Goal: Task Accomplishment & Management: Use online tool/utility

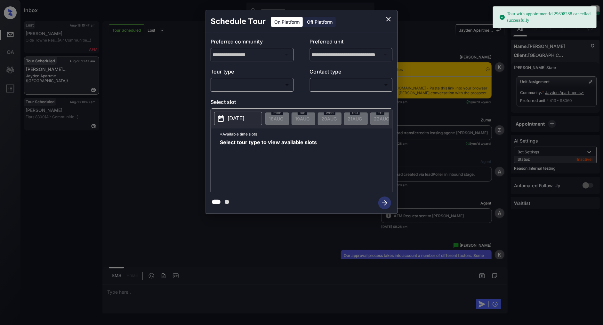
scroll to position [3081, 0]
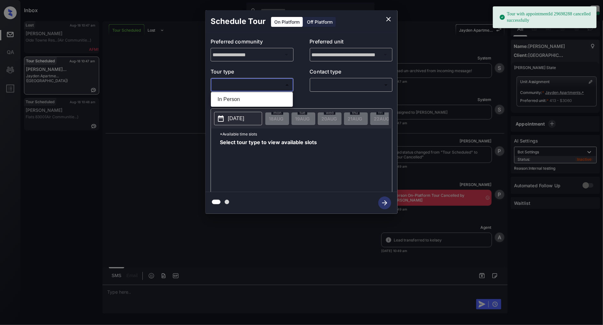
click at [259, 83] on body "Tour with appointmentId 29698288 cancelled successfully Inbox Patrick Deasis On…" at bounding box center [301, 162] width 603 height 325
click at [247, 97] on li "In Person" at bounding box center [251, 100] width 79 height 12
type input "********"
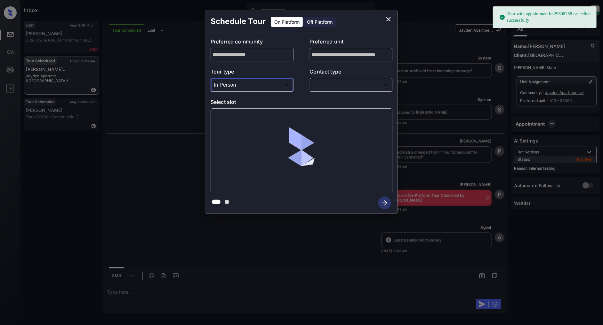
click at [343, 91] on div "​ ​" at bounding box center [351, 85] width 83 height 14
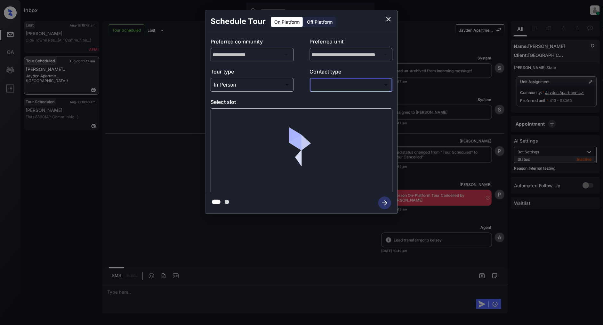
click at [339, 86] on body "Tour with appointmentId 29698288 cancelled successfully Inbox Patrick Deasis On…" at bounding box center [301, 162] width 603 height 325
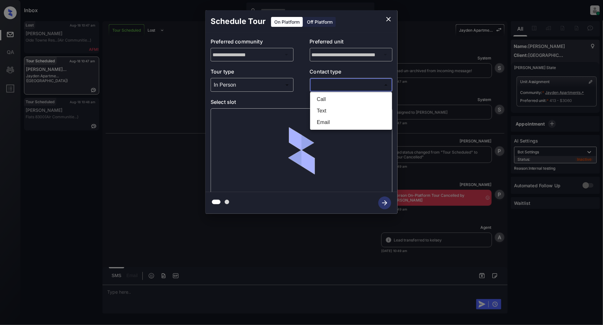
click at [331, 109] on li "Text" at bounding box center [351, 111] width 79 height 12
type input "****"
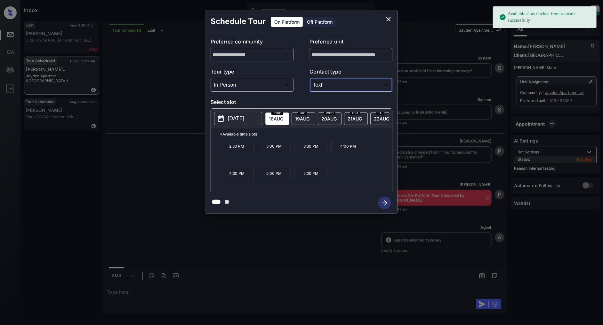
click at [235, 113] on button "[DATE]" at bounding box center [238, 118] width 48 height 13
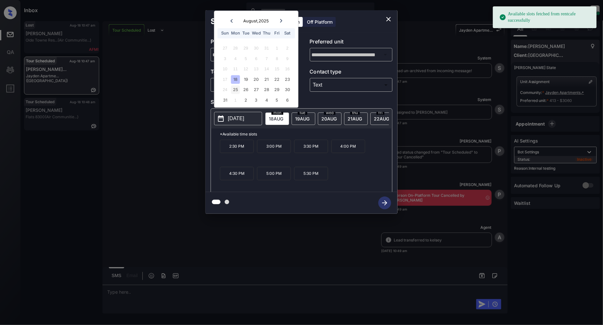
click at [238, 89] on div "25" at bounding box center [235, 90] width 9 height 9
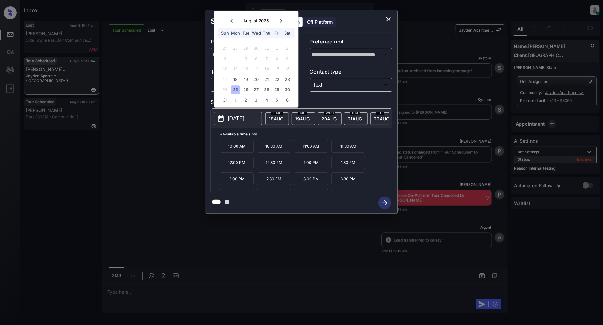
click at [314, 184] on p "3:00 PM" at bounding box center [311, 178] width 34 height 13
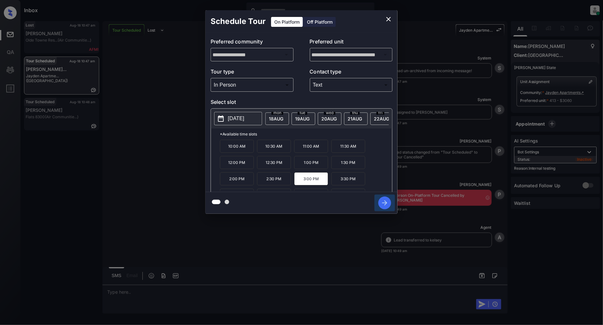
click at [383, 204] on icon "button" at bounding box center [384, 203] width 13 height 13
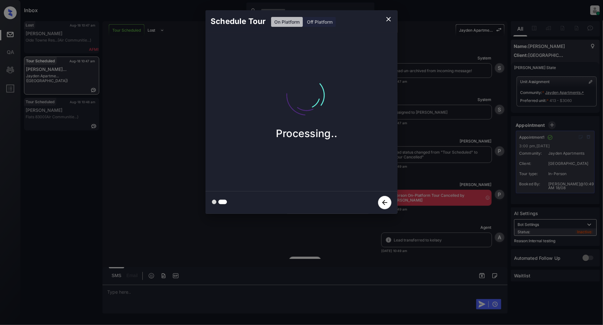
click at [387, 17] on icon "close" at bounding box center [388, 19] width 8 height 8
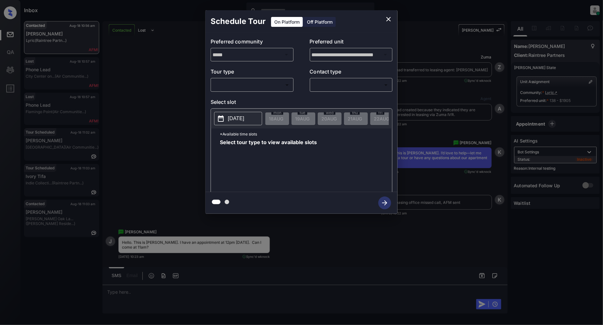
scroll to position [1681, 0]
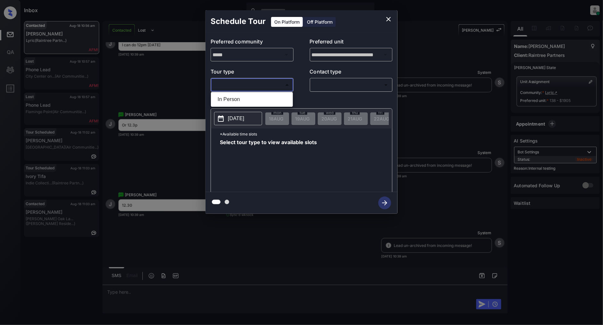
click at [272, 82] on body "Inbox Patrick Deasis Online Set yourself offline Set yourself on break Profile …" at bounding box center [301, 162] width 603 height 325
click at [254, 95] on li "In Person" at bounding box center [251, 100] width 79 height 12
type input "********"
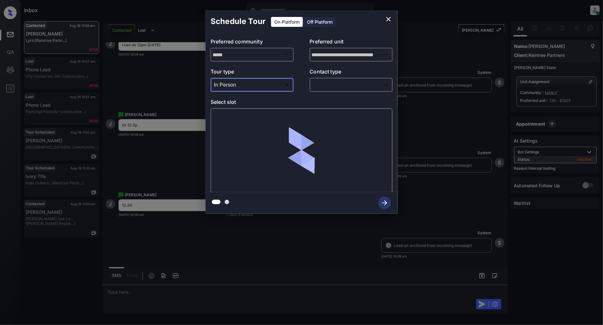
click at [364, 87] on body "Inbox Patrick Deasis Online Set yourself offline Set yourself on break Profile …" at bounding box center [301, 162] width 603 height 325
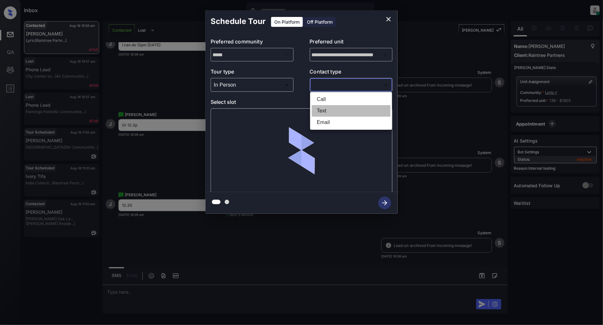
click at [334, 106] on li "Text" at bounding box center [351, 111] width 79 height 12
type input "****"
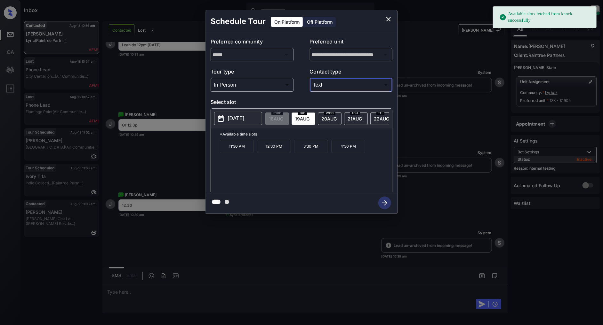
click at [233, 121] on p "2025-08-19" at bounding box center [236, 119] width 16 height 8
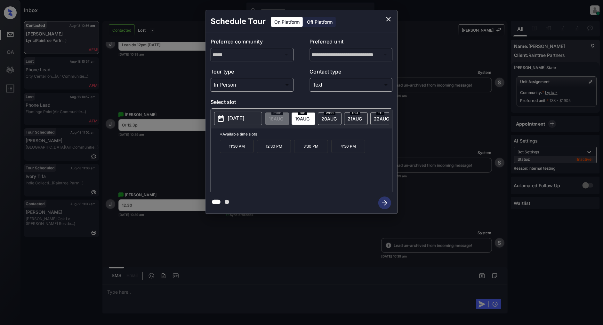
click at [280, 173] on div "11:30 AM 12:30 PM 3:30 PM 4:30 PM" at bounding box center [306, 165] width 172 height 51
click at [270, 144] on p "12:30 PM" at bounding box center [274, 146] width 34 height 13
click at [379, 199] on icon "button" at bounding box center [384, 203] width 13 height 13
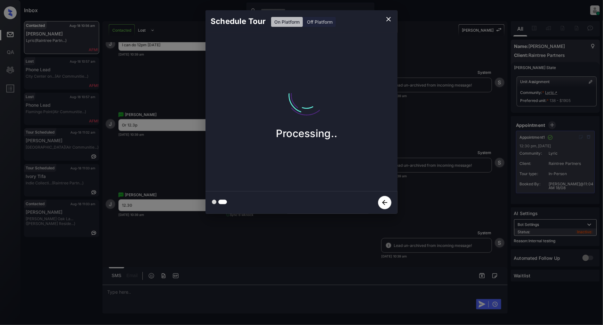
click at [388, 19] on icon "close" at bounding box center [388, 19] width 8 height 8
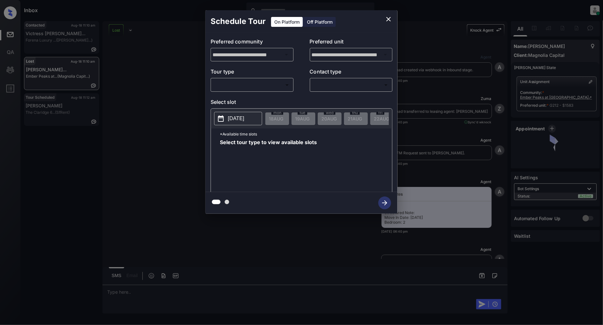
scroll to position [2034, 0]
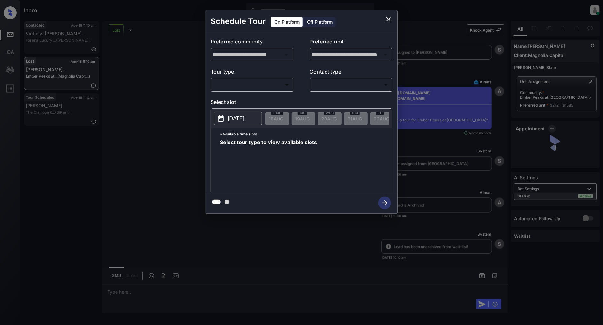
click at [248, 91] on div "​ ​" at bounding box center [251, 85] width 83 height 14
click at [241, 88] on body "Inbox [PERSON_NAME] Online Set yourself offline Set yourself on break Profile S…" at bounding box center [301, 162] width 603 height 325
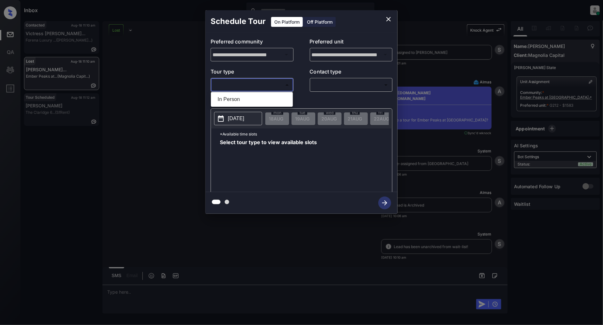
click at [241, 103] on li "In Person" at bounding box center [251, 100] width 79 height 12
type input "********"
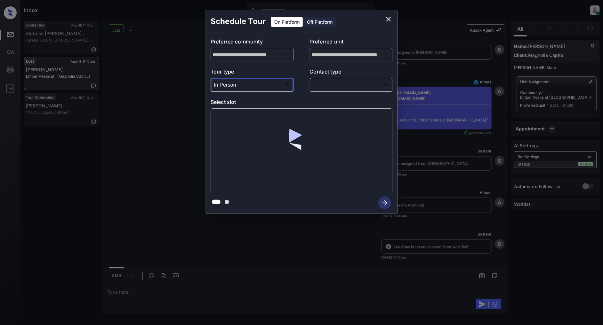
click at [338, 88] on body "Inbox [PERSON_NAME] Online Set yourself offline Set yourself on break Profile S…" at bounding box center [301, 162] width 603 height 325
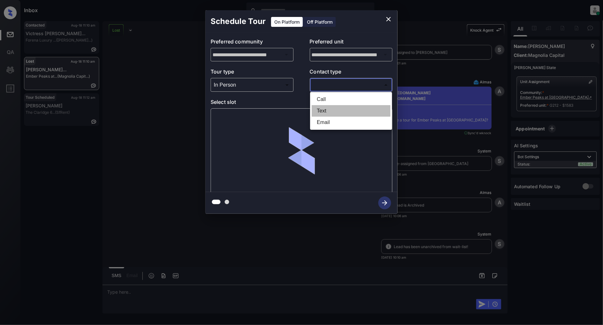
click at [334, 107] on li "Text" at bounding box center [351, 111] width 79 height 12
type input "****"
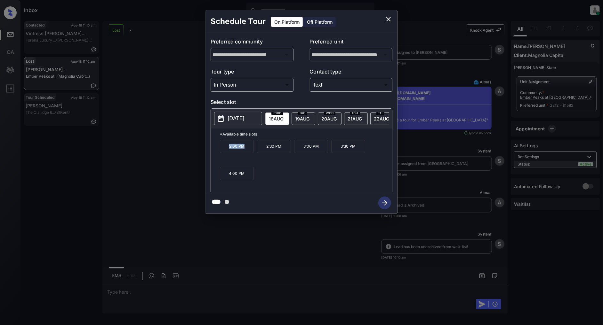
drag, startPoint x: 247, startPoint y: 151, endPoint x: 223, endPoint y: 150, distance: 24.3
click at [223, 150] on p "2:00 PM" at bounding box center [237, 146] width 34 height 13
copy p "2:00 PM"
drag, startPoint x: 318, startPoint y: 150, endPoint x: 300, endPoint y: 150, distance: 17.6
click at [300, 150] on p "3:00 PM" at bounding box center [311, 146] width 34 height 13
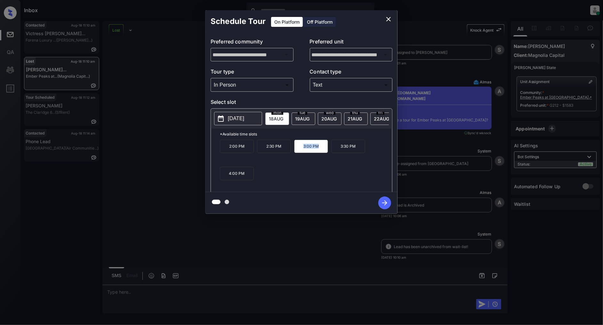
copy p "3:00 PM"
drag, startPoint x: 245, startPoint y: 177, endPoint x: 222, endPoint y: 178, distance: 22.4
click at [222, 178] on p "4:00 PM" at bounding box center [237, 173] width 34 height 13
copy p "4:00 PM"
click at [386, 19] on icon "close" at bounding box center [388, 19] width 8 height 8
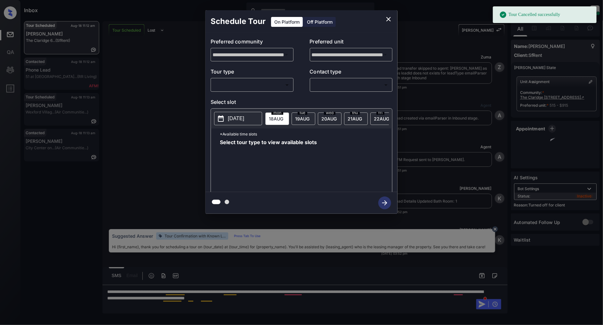
scroll to position [2889, 0]
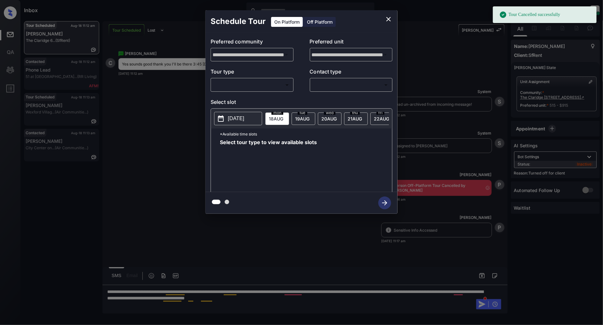
click at [314, 22] on div "Off Platform" at bounding box center [320, 22] width 32 height 10
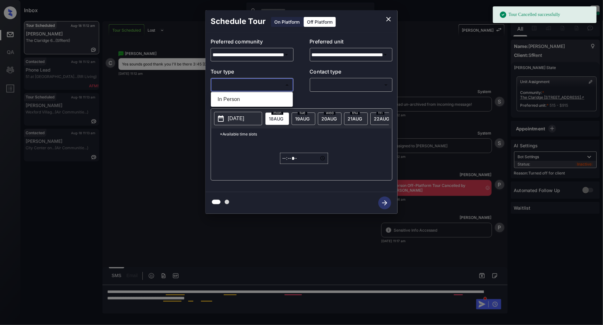
click at [249, 85] on body "Tour Cancelled successfully Inbox Patrick Deasis Online Set yourself offline Se…" at bounding box center [301, 162] width 603 height 325
click at [251, 102] on li "In Person" at bounding box center [251, 100] width 79 height 12
type input "********"
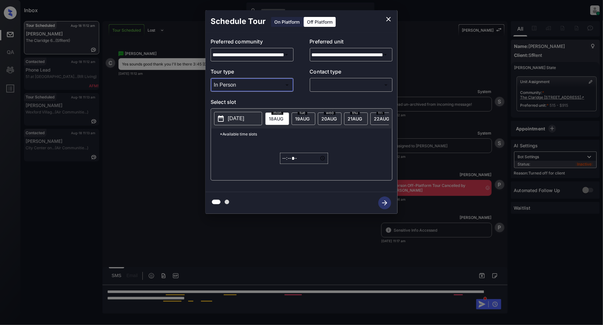
click at [345, 84] on body "Inbox Patrick Deasis Online Set yourself offline Set yourself on break Profile …" at bounding box center [301, 162] width 603 height 325
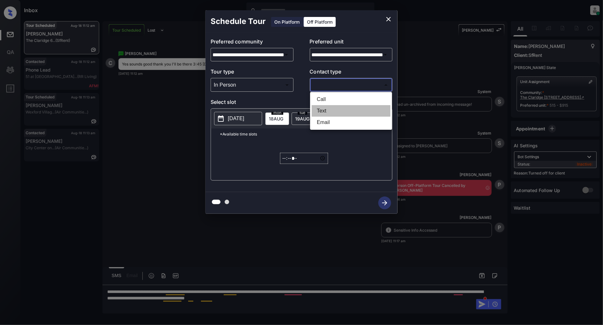
click at [335, 108] on li "Text" at bounding box center [351, 111] width 79 height 12
type input "****"
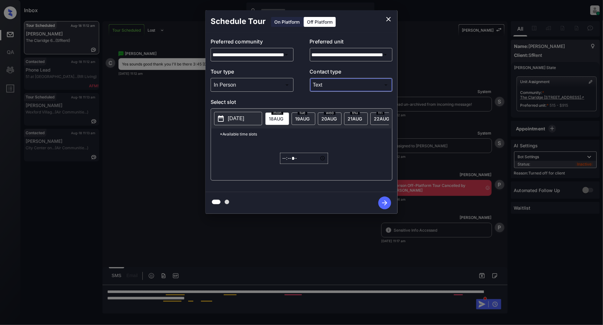
click at [238, 119] on p "2025-08-17" at bounding box center [236, 119] width 16 height 8
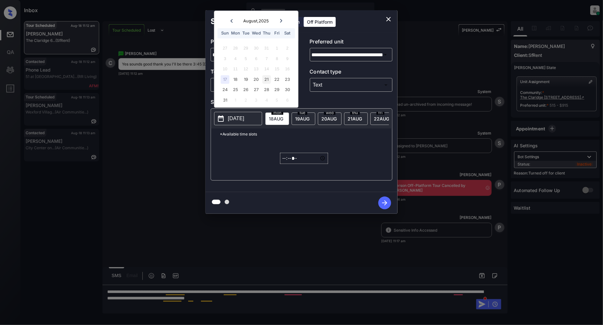
click at [269, 77] on div "21" at bounding box center [266, 79] width 9 height 9
type input "**********"
click at [287, 164] on input "*****" at bounding box center [304, 158] width 48 height 11
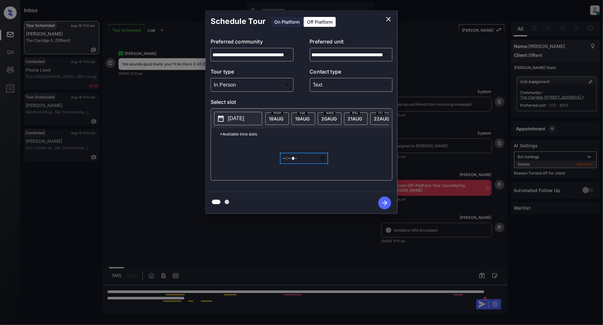
type input "*****"
click at [384, 205] on icon "button" at bounding box center [384, 203] width 13 height 13
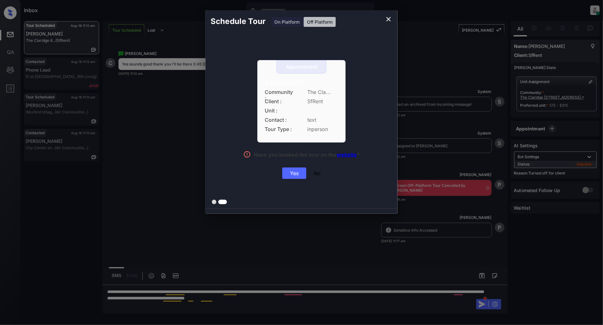
click at [292, 177] on div "Yes" at bounding box center [294, 174] width 24 height 12
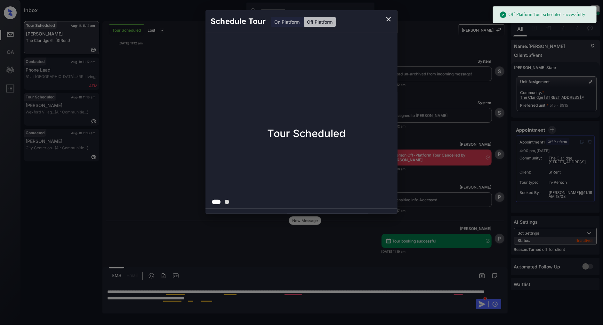
scroll to position [2930, 0]
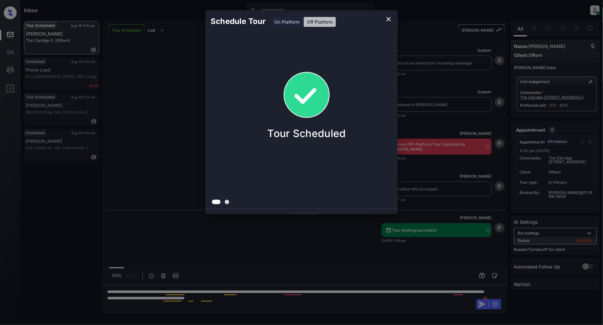
click at [387, 19] on icon "close" at bounding box center [388, 19] width 8 height 8
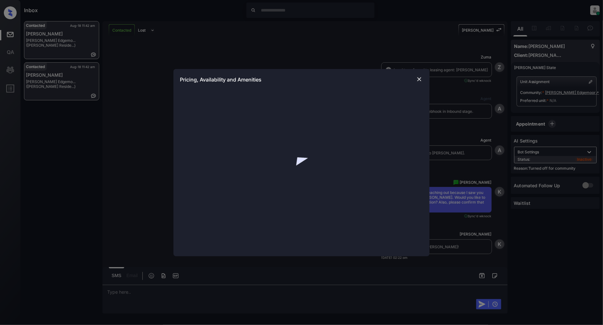
scroll to position [1060, 0]
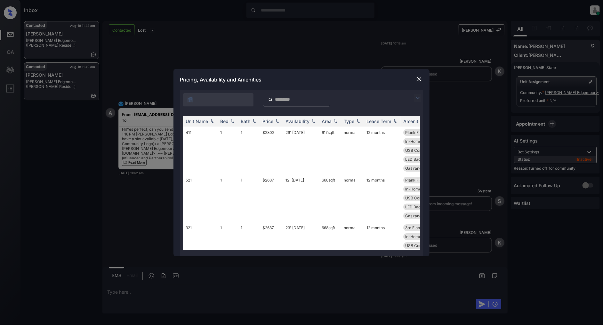
click at [417, 99] on img at bounding box center [418, 98] width 8 height 8
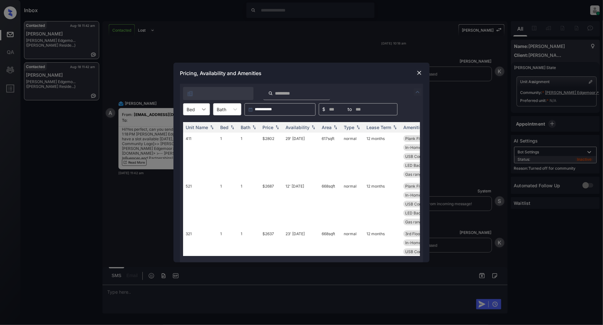
click at [199, 106] on div at bounding box center [204, 110] width 12 height 12
click at [192, 135] on div "2" at bounding box center [196, 137] width 27 height 12
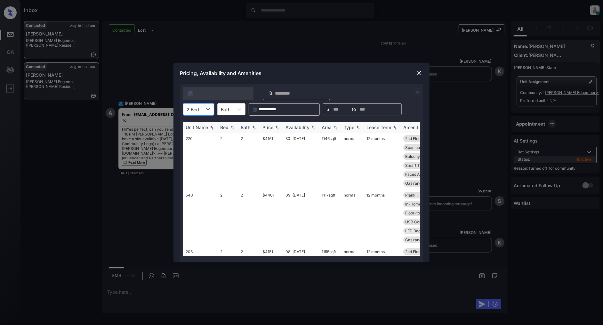
click at [271, 128] on div "Price" at bounding box center [267, 127] width 11 height 5
click at [276, 127] on img at bounding box center [277, 127] width 6 height 5
drag, startPoint x: 278, startPoint y: 139, endPoint x: 245, endPoint y: 140, distance: 33.6
click at [245, 140] on tr "208 2 2 $3876 04' Aug 25 1161 sqft normal 12 months 2nd Floor Plank Flooring ..…" at bounding box center [350, 161] width 334 height 57
copy tr "$3876"
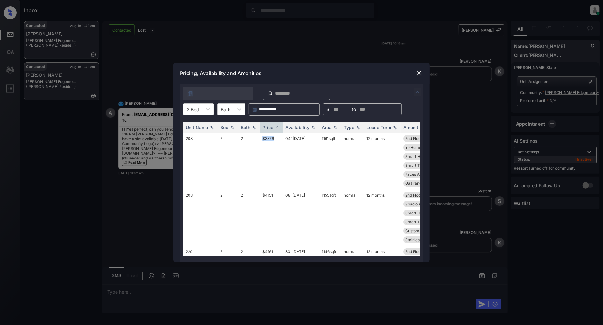
click at [419, 75] on img at bounding box center [419, 73] width 6 height 6
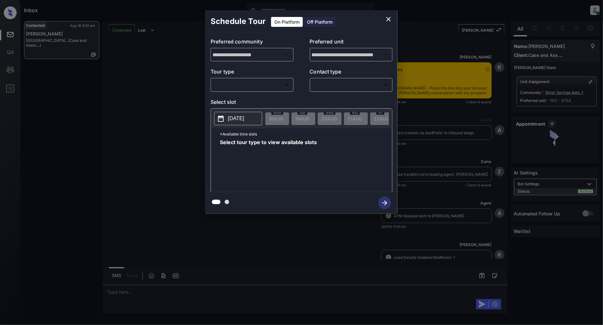
scroll to position [925, 0]
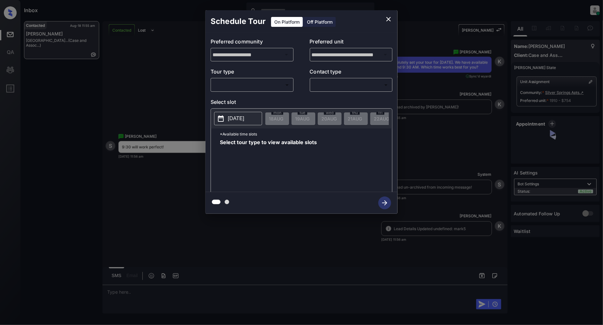
click at [264, 86] on body "Inbox Patrick Deasis Online Set yourself offline Set yourself on break Profile …" at bounding box center [301, 162] width 603 height 325
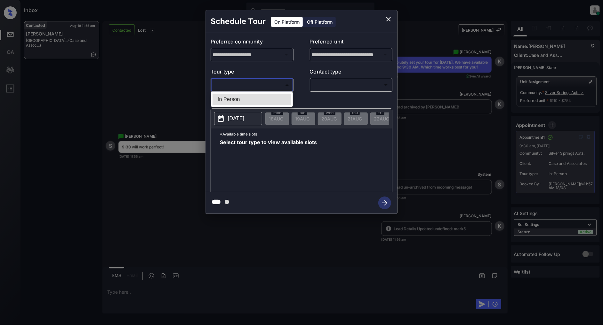
click at [234, 97] on li "In Person" at bounding box center [251, 100] width 79 height 12
type input "********"
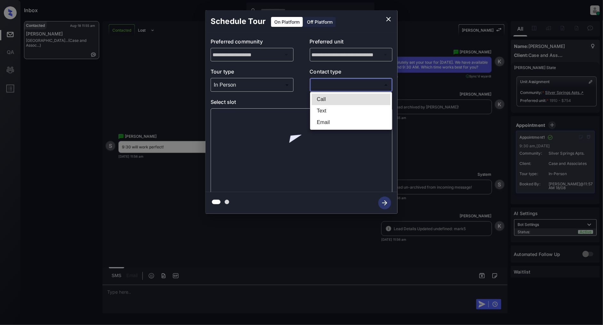
click at [343, 87] on body "Inbox Patrick Deasis Online Set yourself offline Set yourself on break Profile …" at bounding box center [301, 162] width 603 height 325
click at [392, 19] on div at bounding box center [301, 162] width 603 height 325
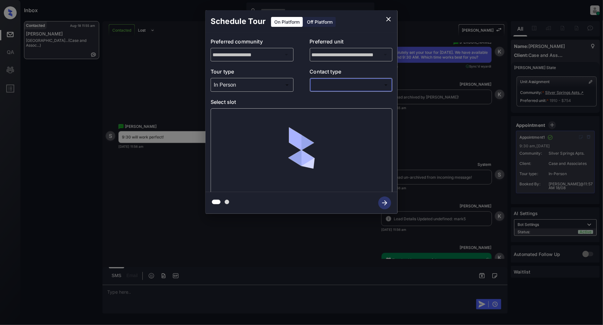
click at [391, 19] on icon "close" at bounding box center [388, 19] width 8 height 8
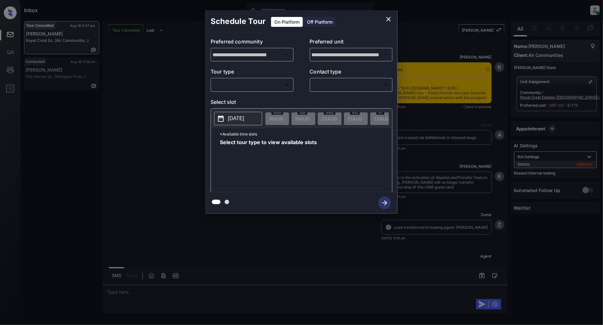
click at [257, 87] on body "Inbox [PERSON_NAME] Online Set yourself offline Set yourself on break Profile S…" at bounding box center [301, 162] width 603 height 325
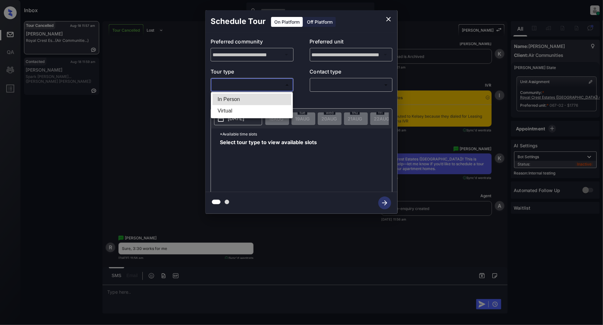
click at [226, 107] on li "Virtual" at bounding box center [251, 111] width 79 height 12
type input "*******"
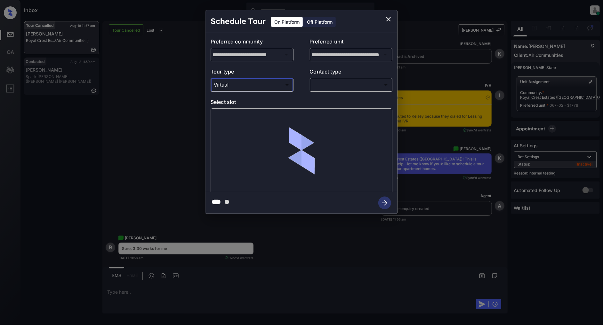
click at [336, 88] on body "Inbox [PERSON_NAME] Online Set yourself offline Set yourself on break Profile S…" at bounding box center [301, 162] width 603 height 325
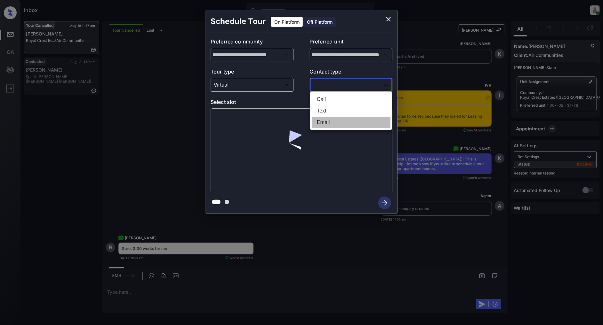
click at [330, 117] on li "Email" at bounding box center [351, 123] width 79 height 12
click at [338, 84] on body "Inbox Patrick Deasis Online Set yourself offline Set yourself on break Profile …" at bounding box center [301, 162] width 603 height 325
click at [327, 109] on li "Text" at bounding box center [351, 111] width 79 height 12
type input "****"
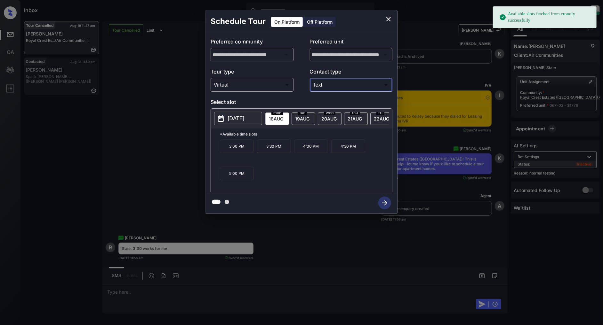
click at [274, 153] on p "3:30 PM" at bounding box center [274, 146] width 34 height 13
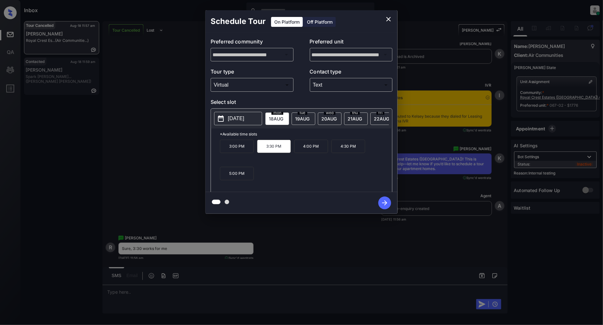
click at [381, 203] on icon "button" at bounding box center [384, 203] width 13 height 13
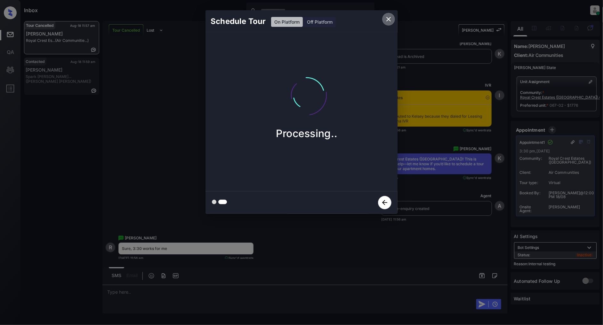
click at [390, 17] on icon "close" at bounding box center [388, 19] width 8 height 8
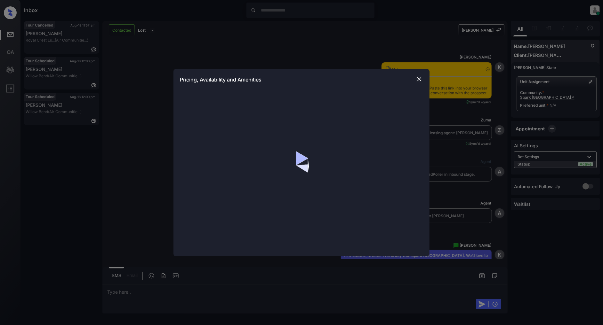
scroll to position [1031, 0]
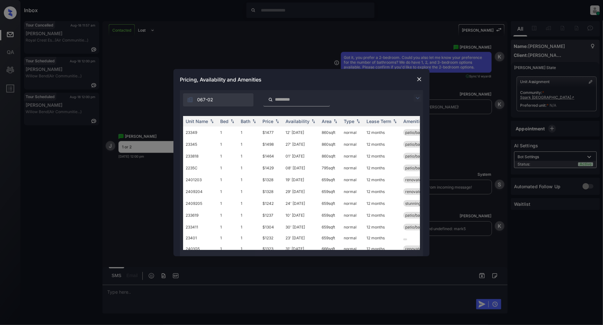
click at [415, 98] on img at bounding box center [418, 98] width 8 height 8
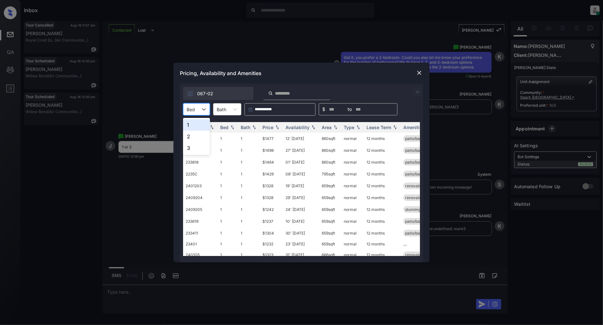
click at [191, 112] on div at bounding box center [190, 109] width 8 height 7
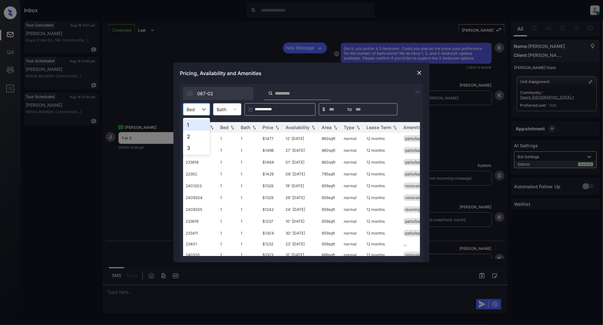
click at [196, 127] on div "1" at bounding box center [196, 125] width 27 height 12
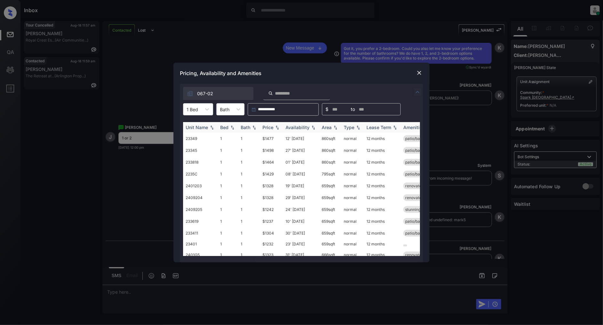
click at [276, 127] on img at bounding box center [277, 127] width 6 height 4
click at [276, 127] on img at bounding box center [277, 127] width 6 height 5
drag, startPoint x: 277, startPoint y: 137, endPoint x: 252, endPoint y: 138, distance: 25.0
click at [252, 138] on tr "23401 1 1 $1232 23' [DATE] 659 sqft normal 12 months" at bounding box center [350, 138] width 334 height 10
copy tr "$1232"
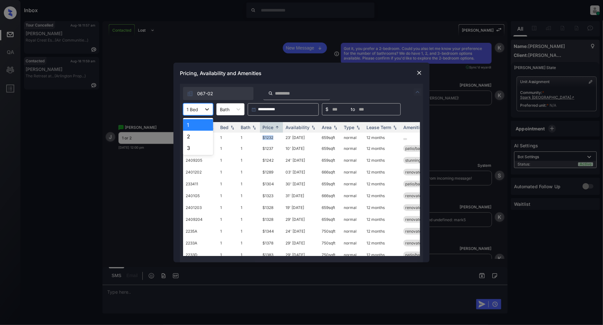
click at [206, 110] on icon at bounding box center [207, 109] width 6 height 6
click at [203, 138] on div "2" at bounding box center [198, 137] width 30 height 12
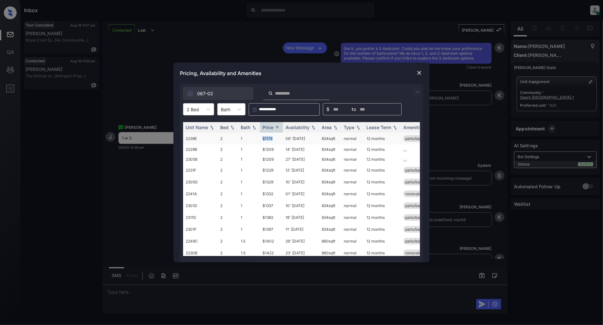
drag, startPoint x: 279, startPoint y: 138, endPoint x: 257, endPoint y: 138, distance: 21.4
click at [257, 138] on tr "2239E 2 1 $1174 06' Nov 25 834 sqft normal 12 months patio/balcony" at bounding box center [350, 139] width 334 height 12
copy tr "$1174"
click at [194, 113] on div "2 Bed" at bounding box center [192, 109] width 19 height 9
click at [424, 71] on div "Pricing, Availability and Amenities" at bounding box center [301, 73] width 256 height 21
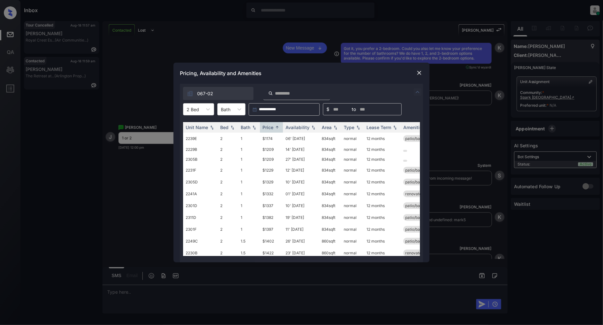
click at [422, 72] on img at bounding box center [419, 73] width 6 height 6
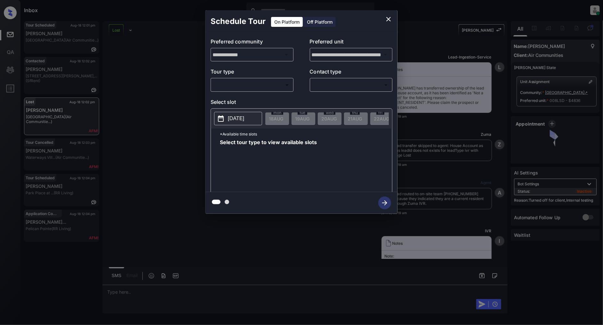
scroll to position [3681, 0]
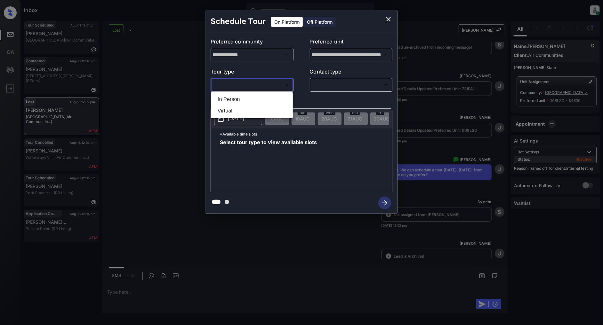
click at [265, 85] on body "Inbox Patrick Deasis Online Set yourself offline Set yourself on break Profile …" at bounding box center [301, 162] width 603 height 325
click at [248, 100] on li "In Person" at bounding box center [251, 100] width 79 height 12
type input "********"
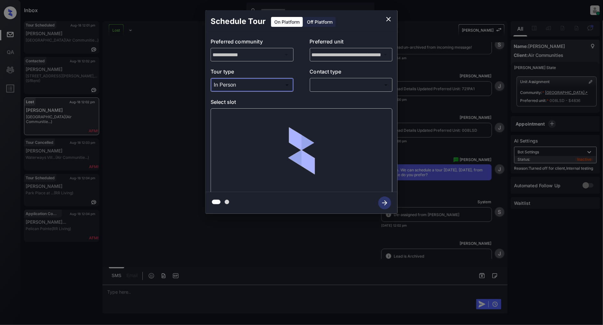
click at [327, 84] on body "Inbox Patrick Deasis Online Set yourself offline Set yourself on break Profile …" at bounding box center [301, 162] width 603 height 325
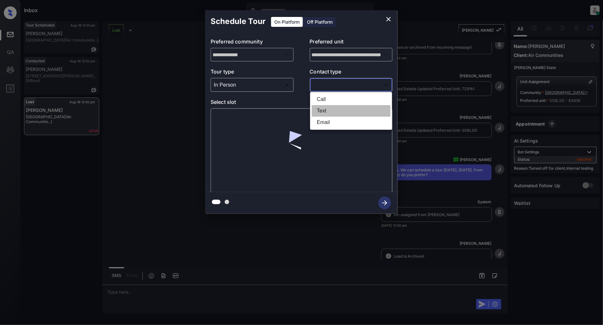
click at [324, 107] on li "Text" at bounding box center [351, 111] width 79 height 12
type input "****"
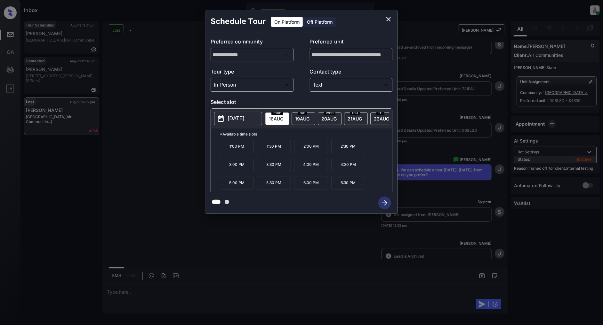
click at [162, 158] on div "**********" at bounding box center [301, 112] width 603 height 224
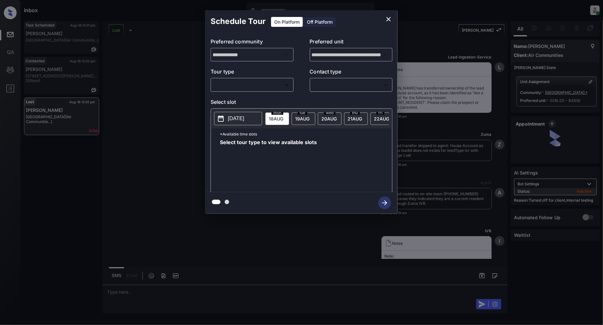
scroll to position [3823, 0]
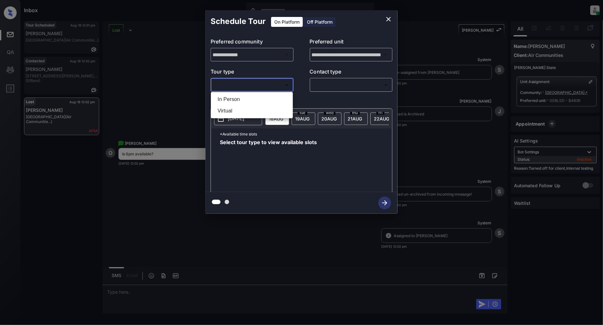
click at [249, 86] on body "Inbox Patrick Deasis Online Set yourself offline Set yourself on break Profile …" at bounding box center [301, 162] width 603 height 325
click at [223, 97] on li "In Person" at bounding box center [251, 100] width 79 height 12
type input "********"
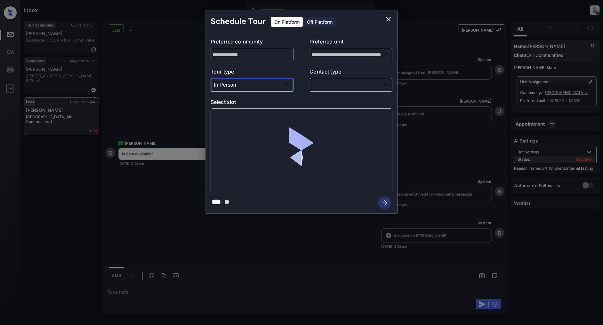
click at [338, 86] on body "Inbox Patrick Deasis Online Set yourself offline Set yourself on break Profile …" at bounding box center [301, 162] width 603 height 325
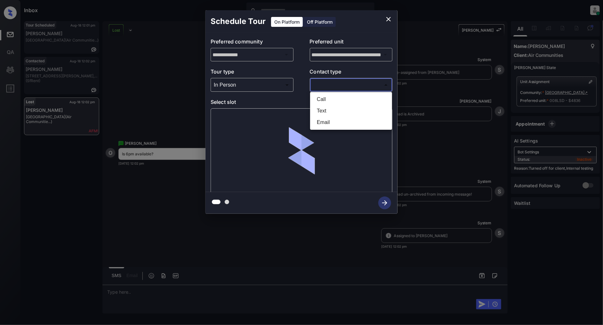
click at [321, 110] on li "Text" at bounding box center [351, 111] width 79 height 12
type input "****"
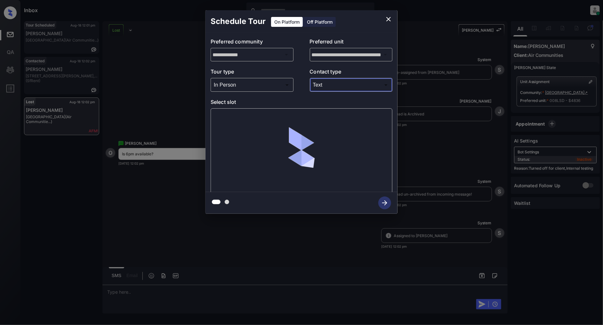
click at [137, 74] on div "**********" at bounding box center [301, 112] width 603 height 224
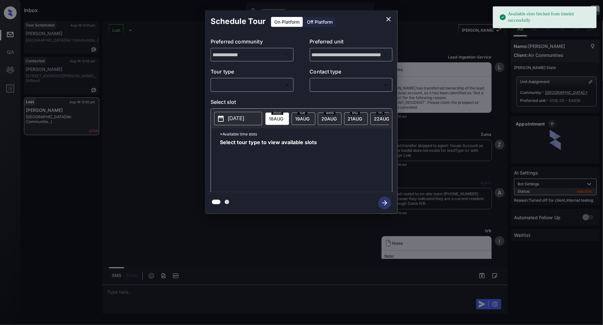
scroll to position [3823, 0]
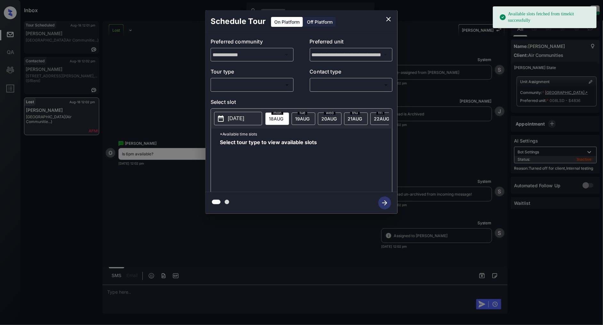
click at [224, 89] on body "Available slots fetched from timekit successfully Inbox [PERSON_NAME] Online Se…" at bounding box center [301, 162] width 603 height 325
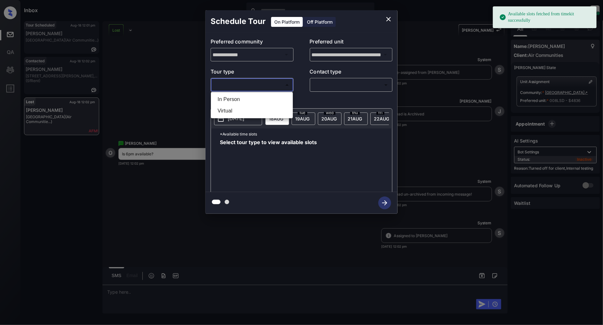
click at [238, 99] on li "In Person" at bounding box center [251, 100] width 79 height 12
type input "********"
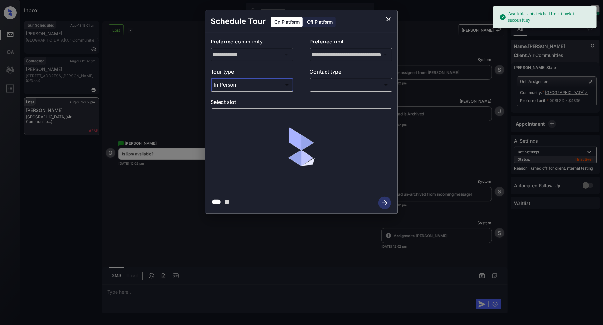
click at [344, 81] on body "Available slots fetched from timekit successfully Inbox [PERSON_NAME] Online Se…" at bounding box center [301, 162] width 603 height 325
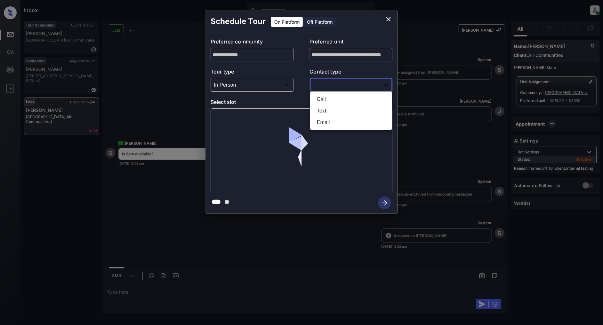
click at [319, 111] on li "Text" at bounding box center [351, 111] width 79 height 12
type input "****"
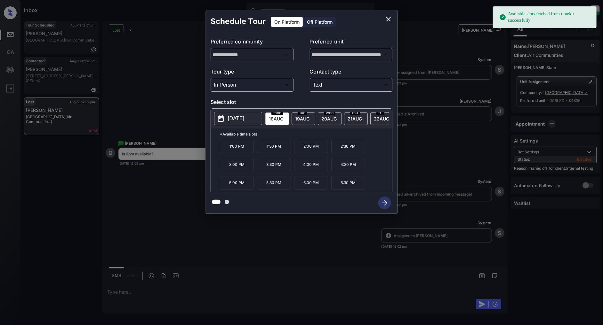
click at [314, 185] on p "6:00 PM" at bounding box center [311, 182] width 34 height 13
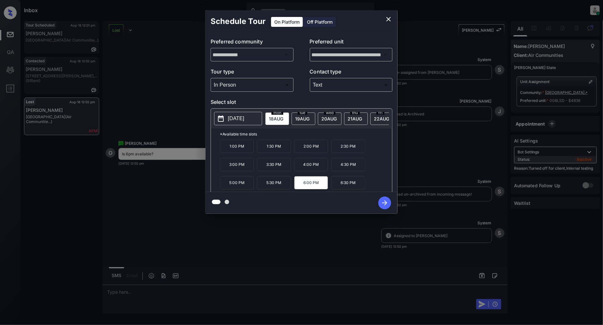
click at [382, 204] on icon "button" at bounding box center [384, 203] width 13 height 13
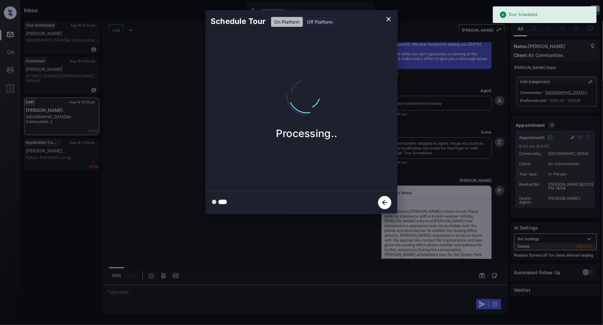
scroll to position [4239, 0]
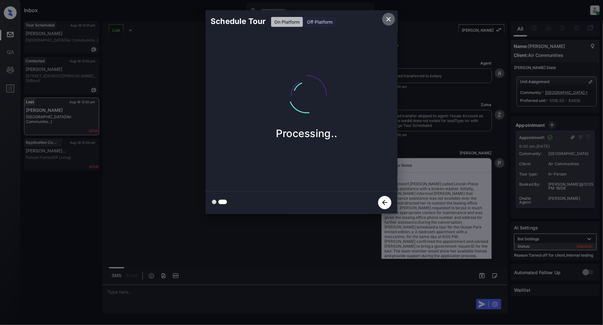
click at [385, 19] on icon "close" at bounding box center [388, 19] width 8 height 8
